Goal: Find specific page/section: Find specific page/section

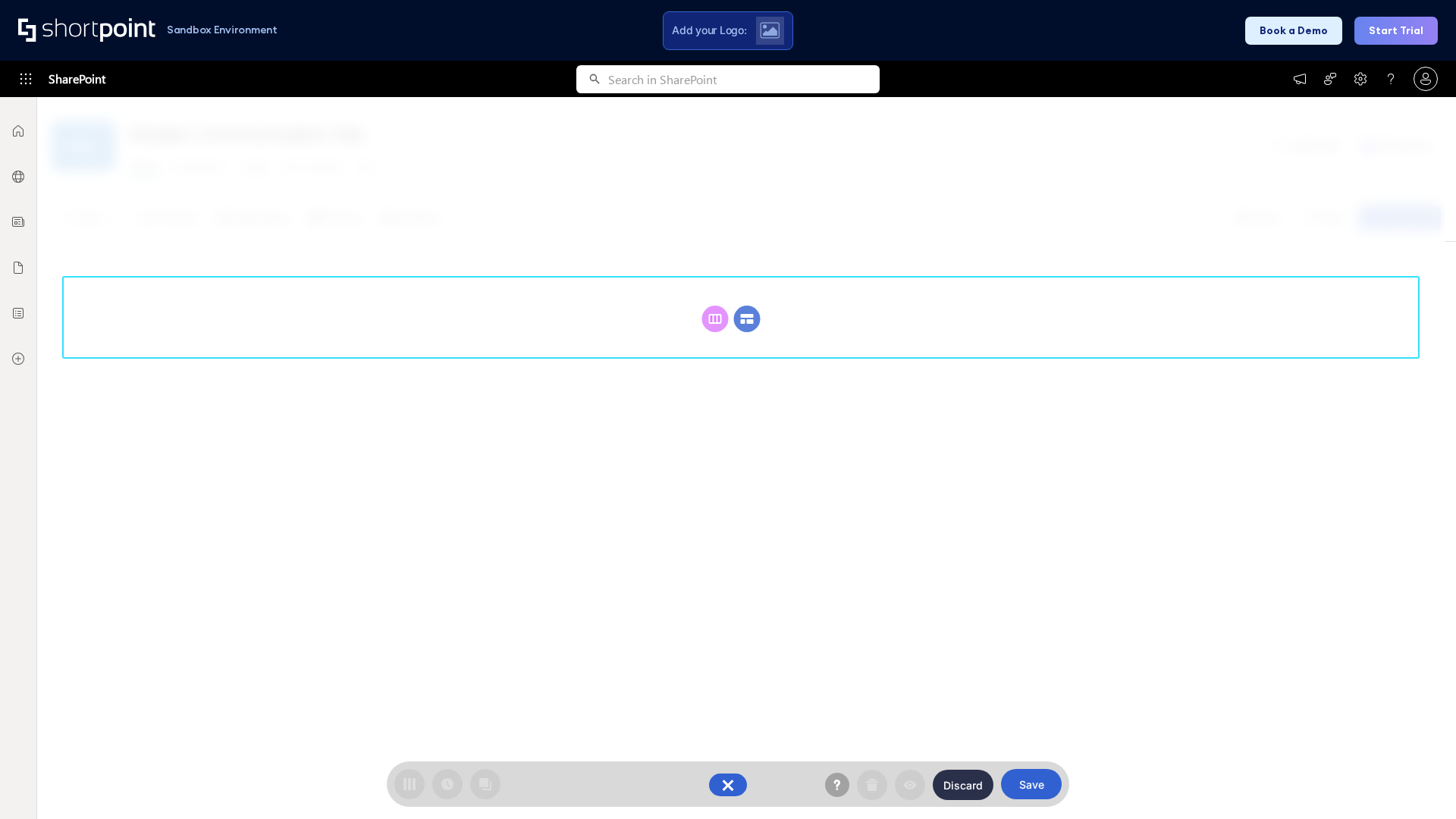
click at [747, 305] on circle at bounding box center [747, 318] width 26 height 26
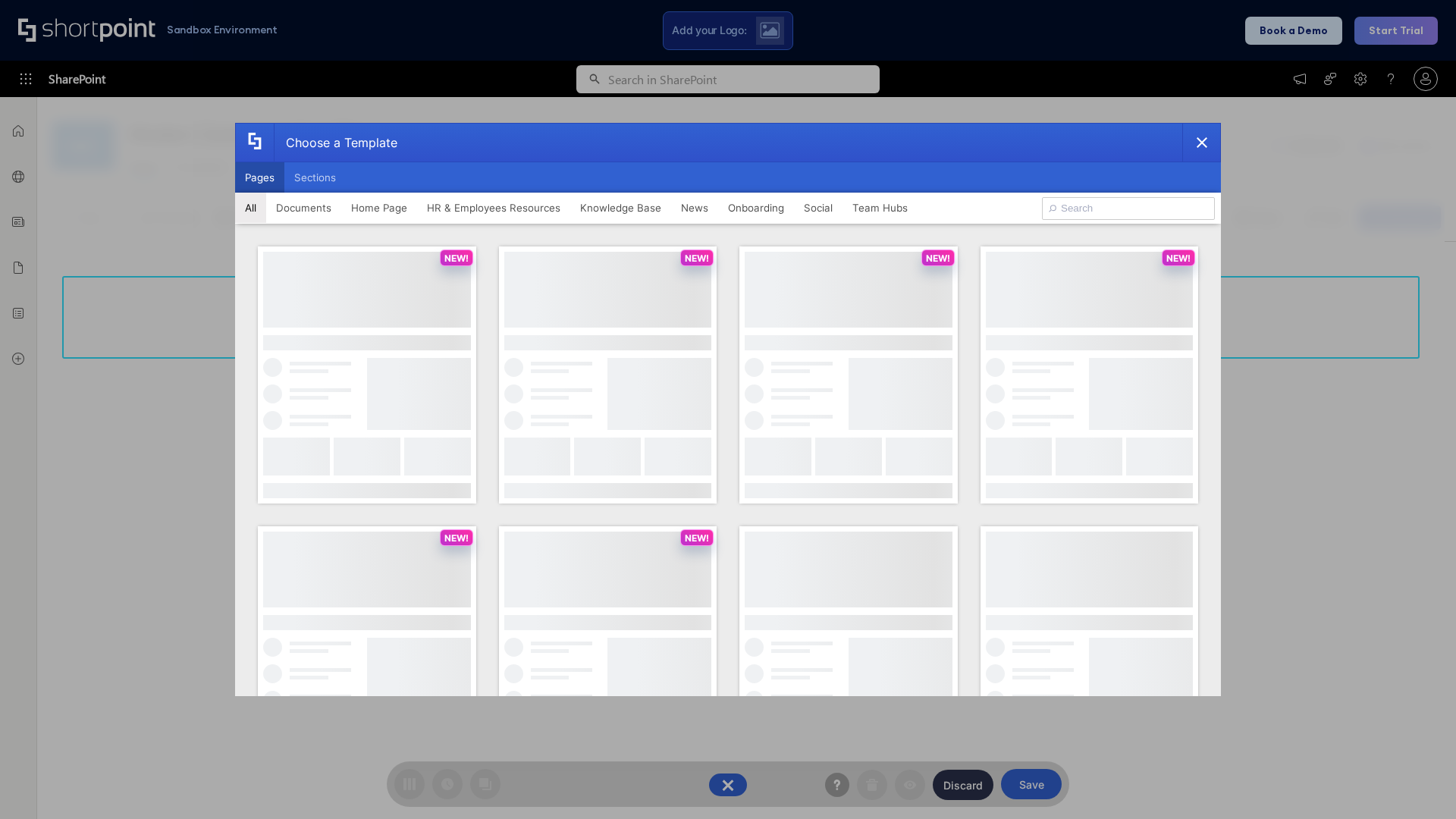
scroll to position [208, 0]
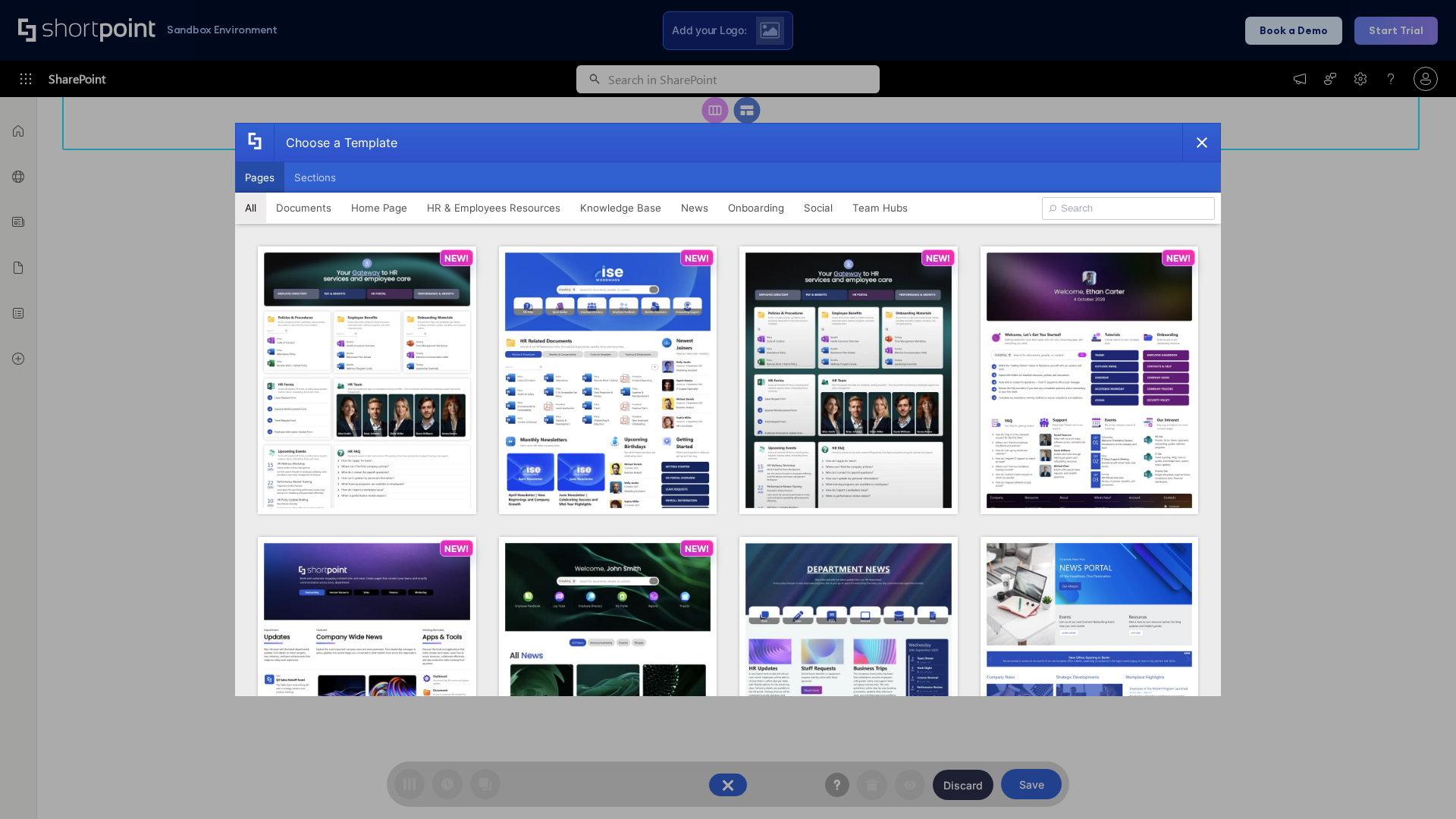
click at [260, 177] on button "Pages" at bounding box center [260, 177] width 50 height 30
type input "Social Layout 1"
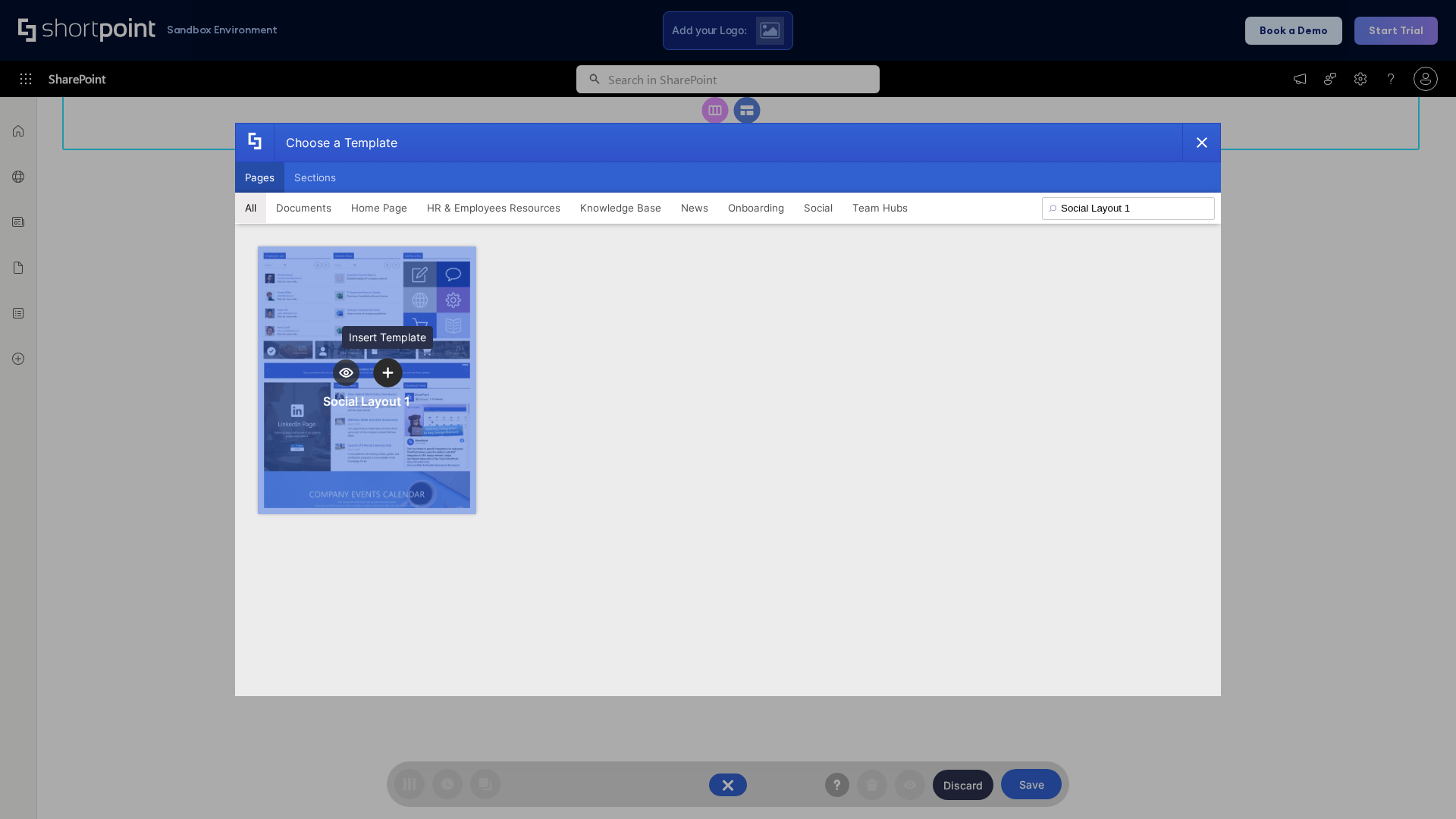
click at [387, 373] on icon "template selector" at bounding box center [387, 372] width 11 height 11
